Goal: Information Seeking & Learning: Learn about a topic

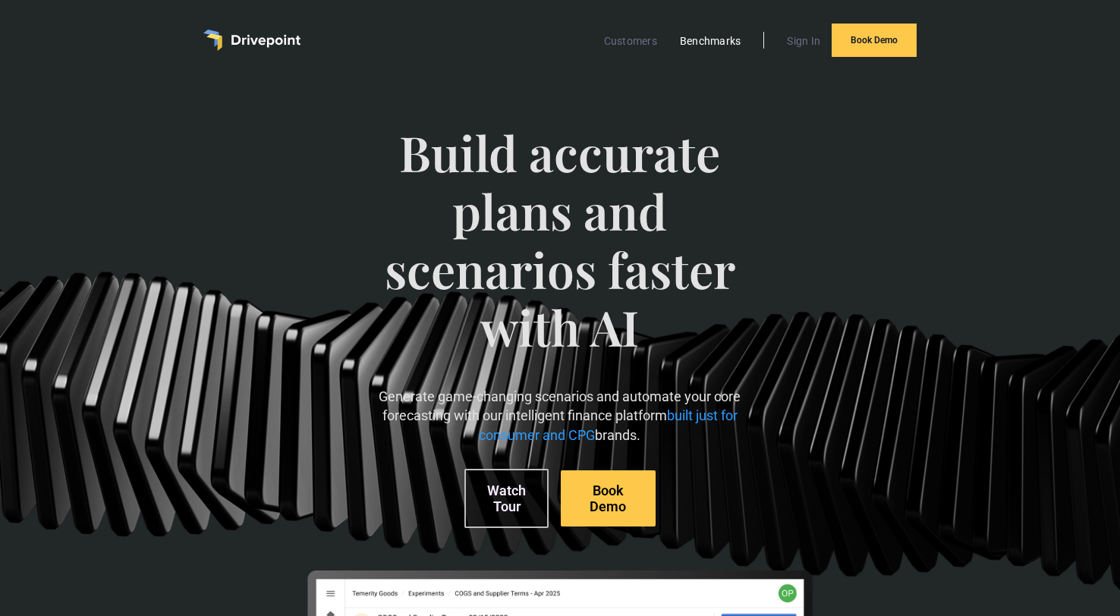
click at [715, 41] on link "Benchmarks" at bounding box center [710, 41] width 77 height 20
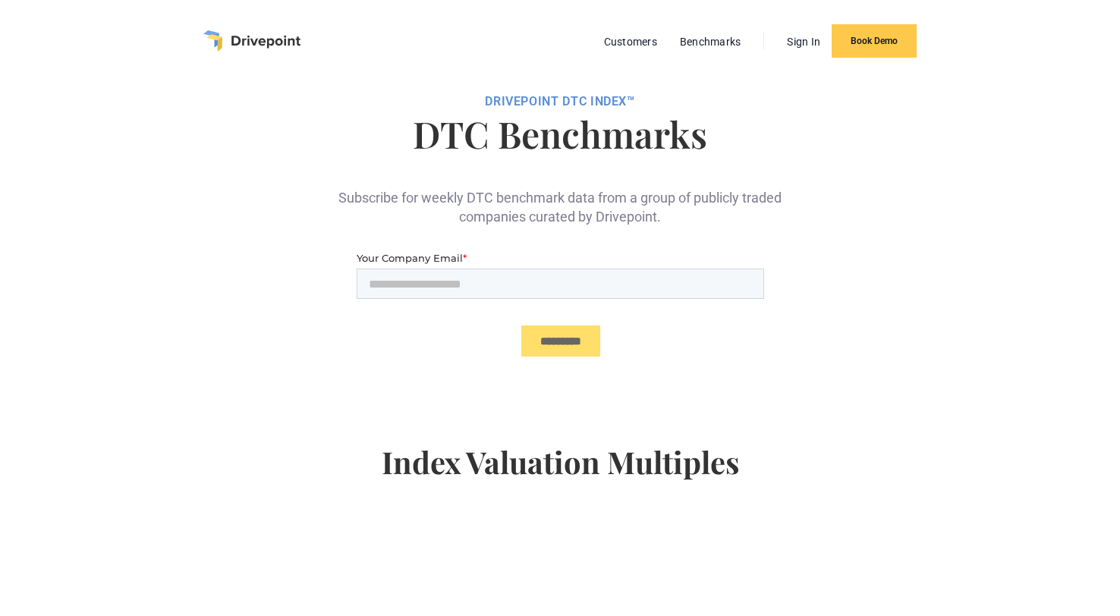
click at [297, 37] on img "home" at bounding box center [251, 40] width 97 height 21
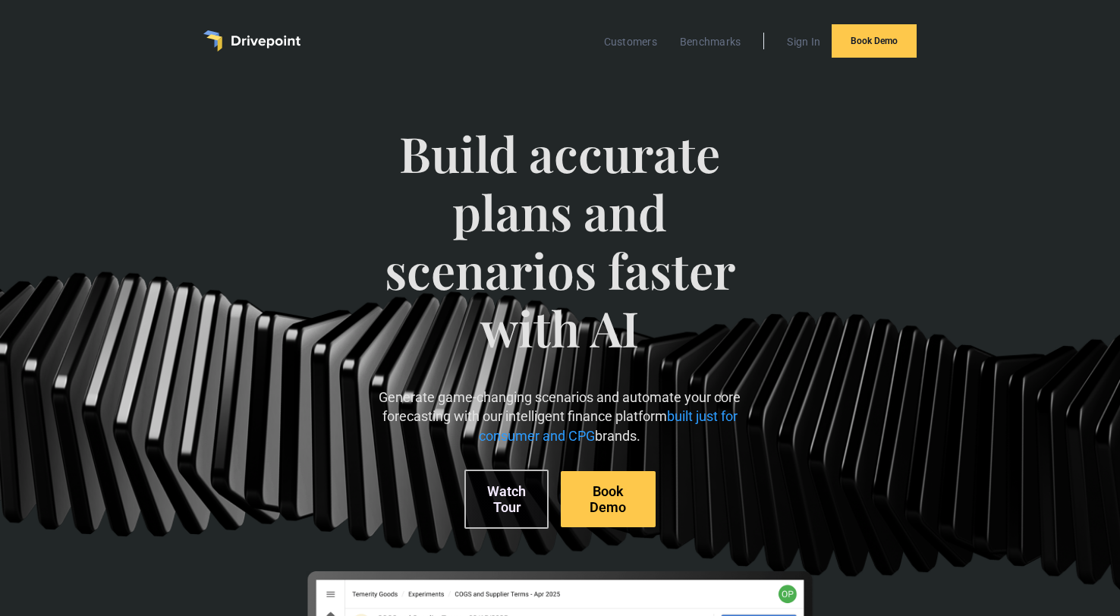
click at [692, 419] on span "built just for consumer and CPG" at bounding box center [608, 425] width 259 height 35
click at [689, 417] on span "built just for consumer and CPG" at bounding box center [608, 425] width 259 height 35
click at [583, 435] on span "built just for consumer and CPG" at bounding box center [608, 425] width 259 height 35
click at [793, 107] on div "Build accurate plans and scenarios faster with AI Generate game-changing scenar…" at bounding box center [560, 522] width 636 height 857
